Goal: Find specific page/section: Find specific page/section

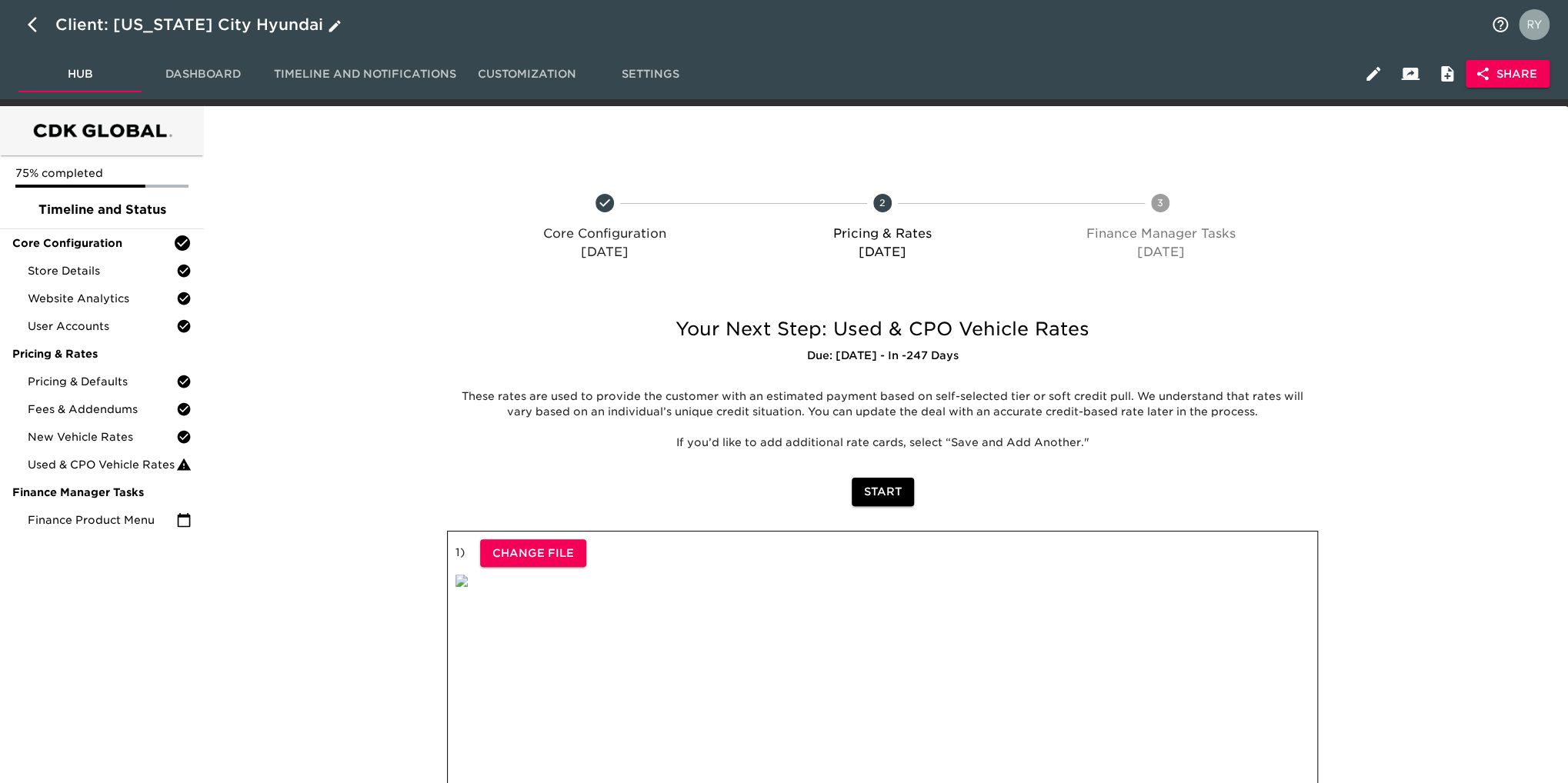
click at [29, 20] on icon "button" at bounding box center [37, 24] width 19 height 19
select select "10"
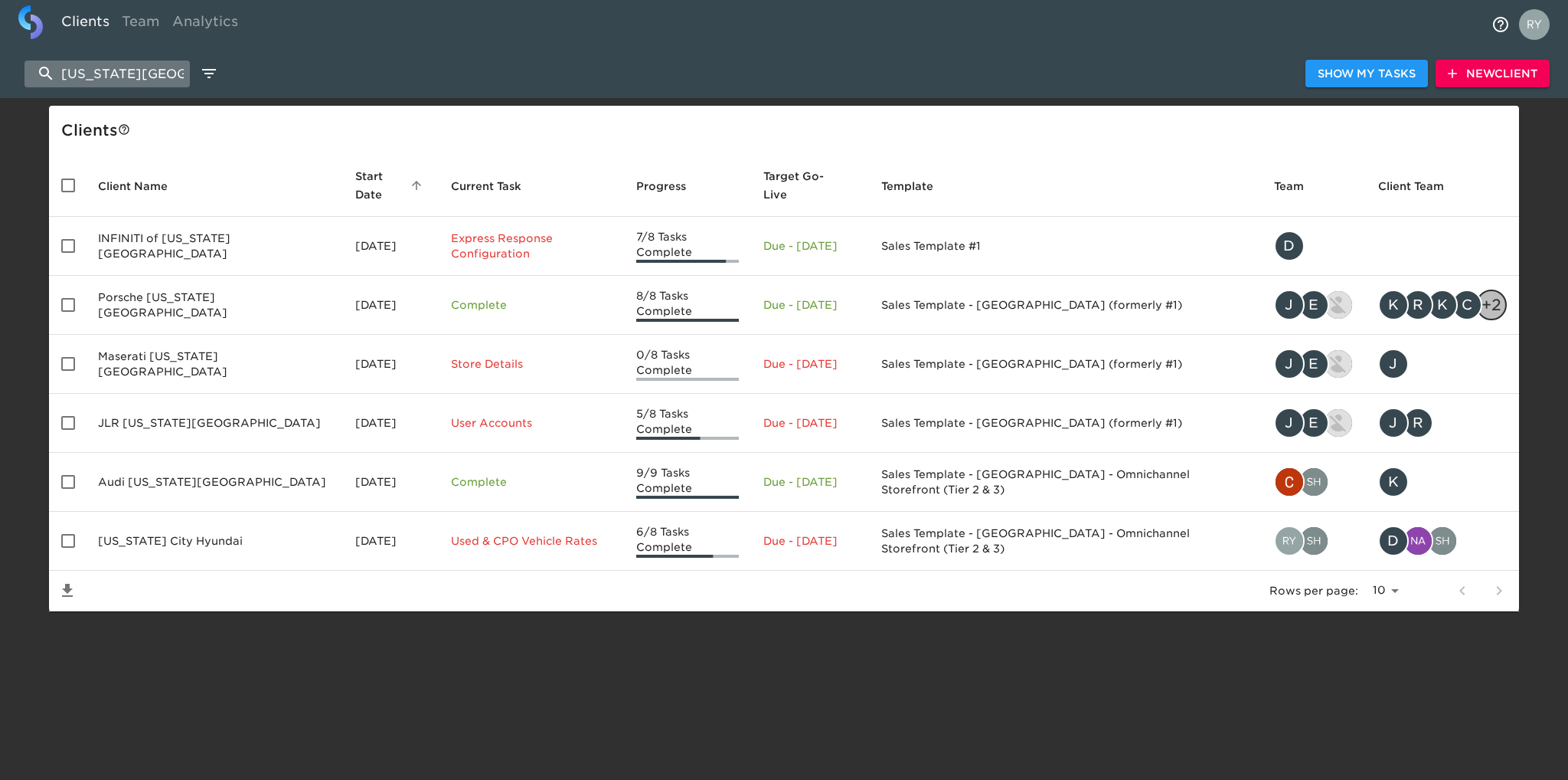
click at [144, 68] on input "[US_STATE][GEOGRAPHIC_DATA]" at bounding box center [107, 74] width 165 height 27
type input "k"
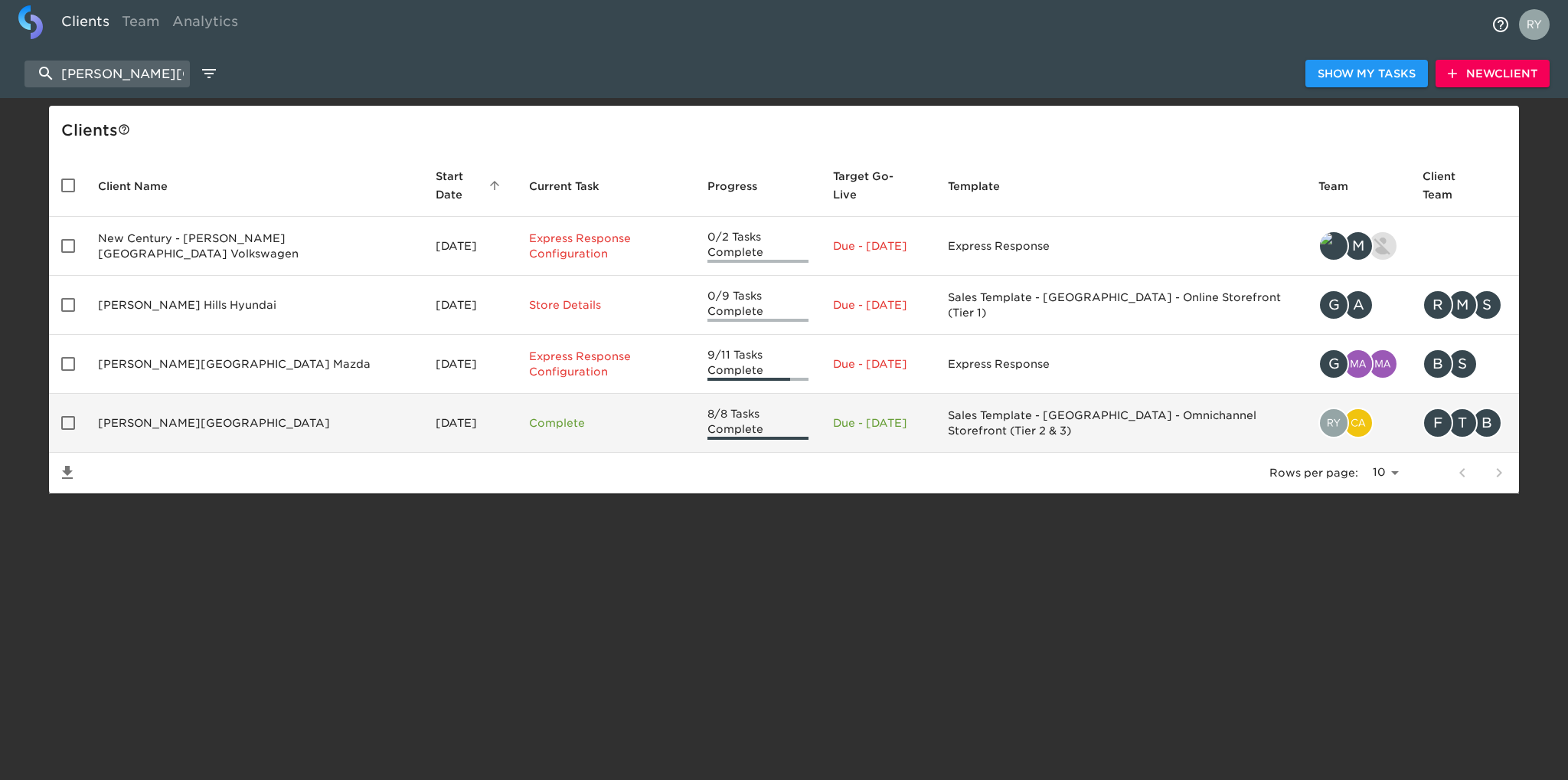
type input "[PERSON_NAME][GEOGRAPHIC_DATA]"
click at [169, 394] on td "[PERSON_NAME][GEOGRAPHIC_DATA]" at bounding box center [255, 423] width 337 height 59
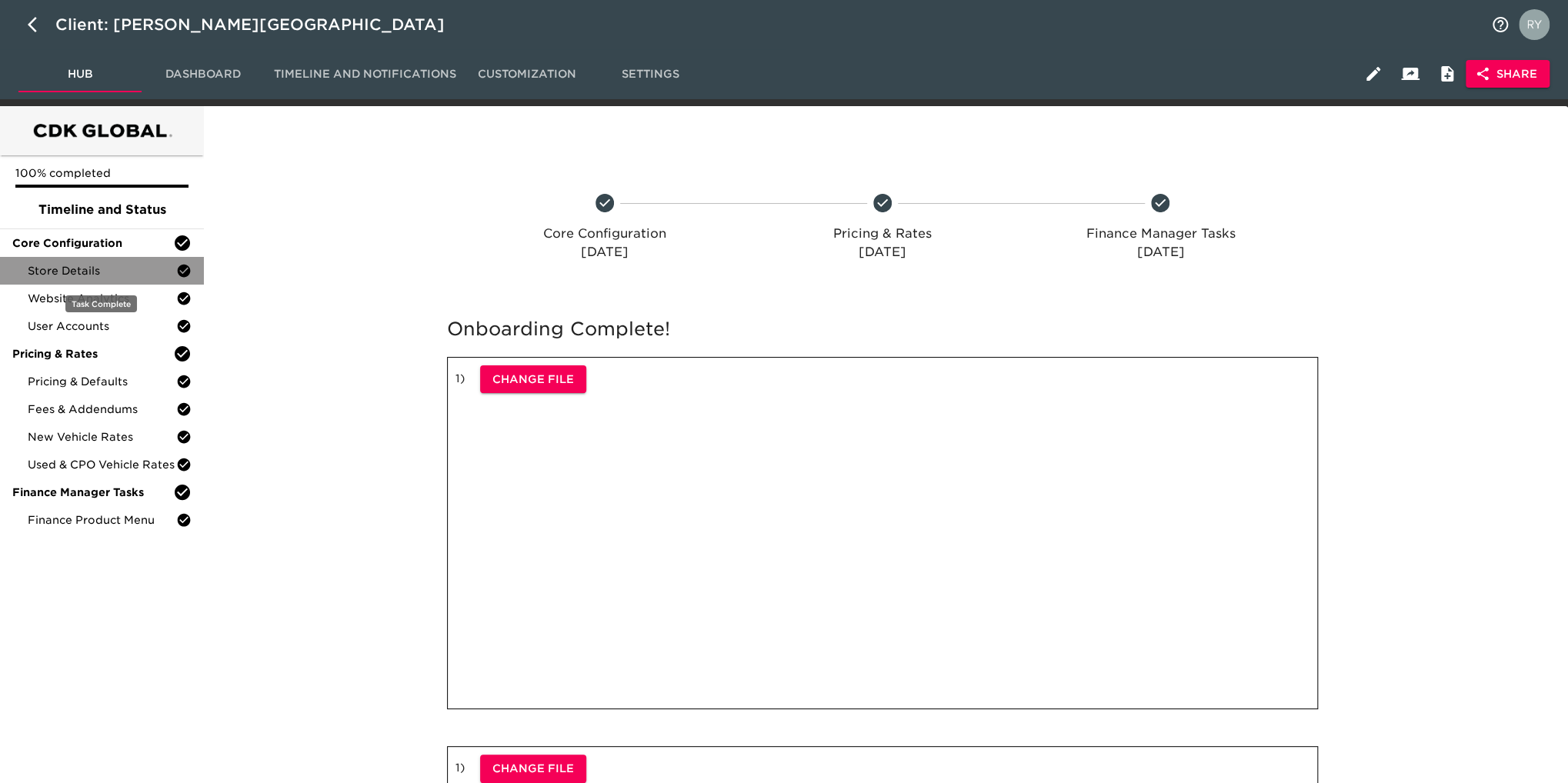
click at [87, 279] on div "Store Details" at bounding box center [102, 270] width 204 height 28
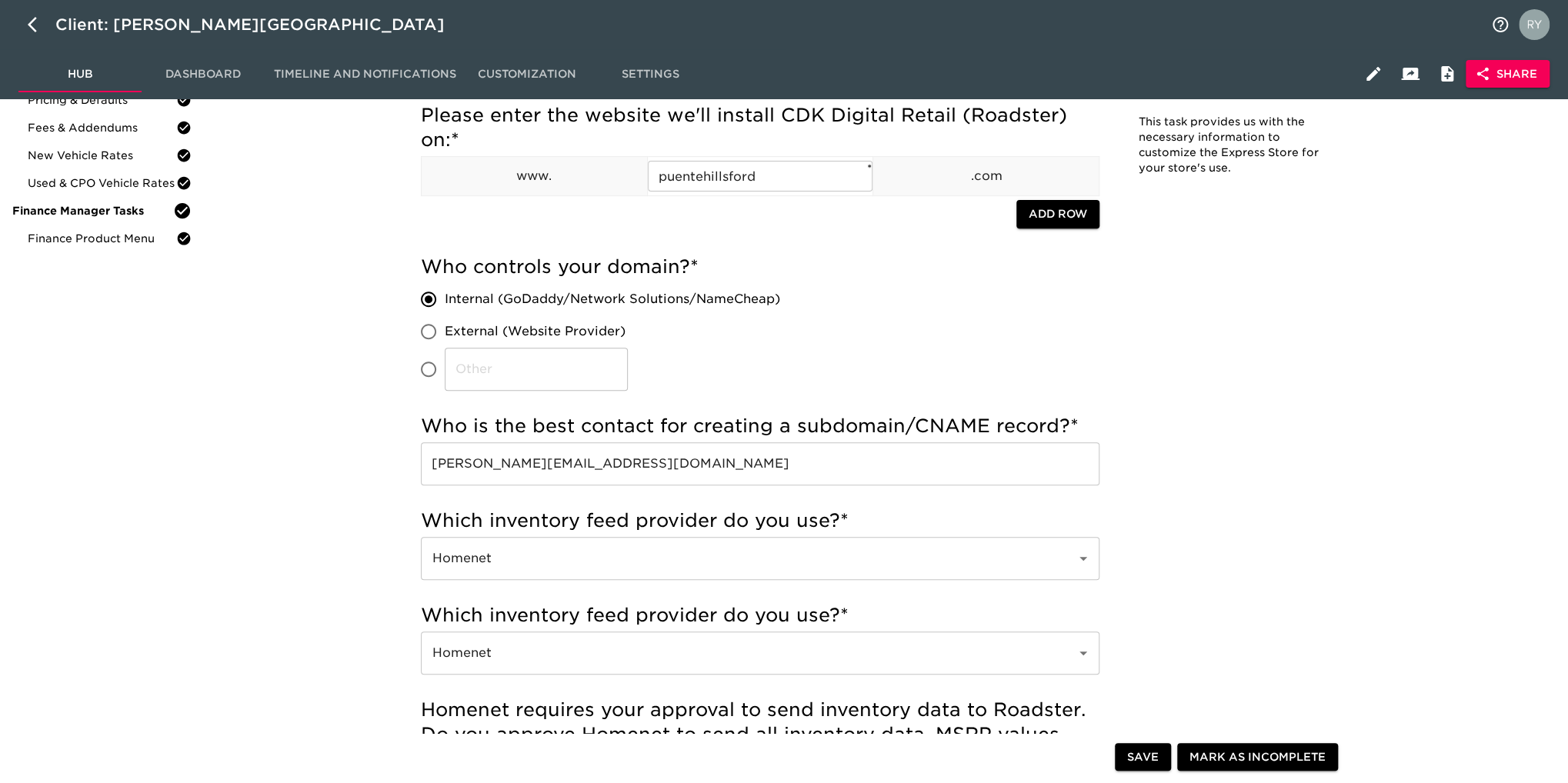
scroll to position [308, 0]
